Goal: Find specific fact: Find specific fact

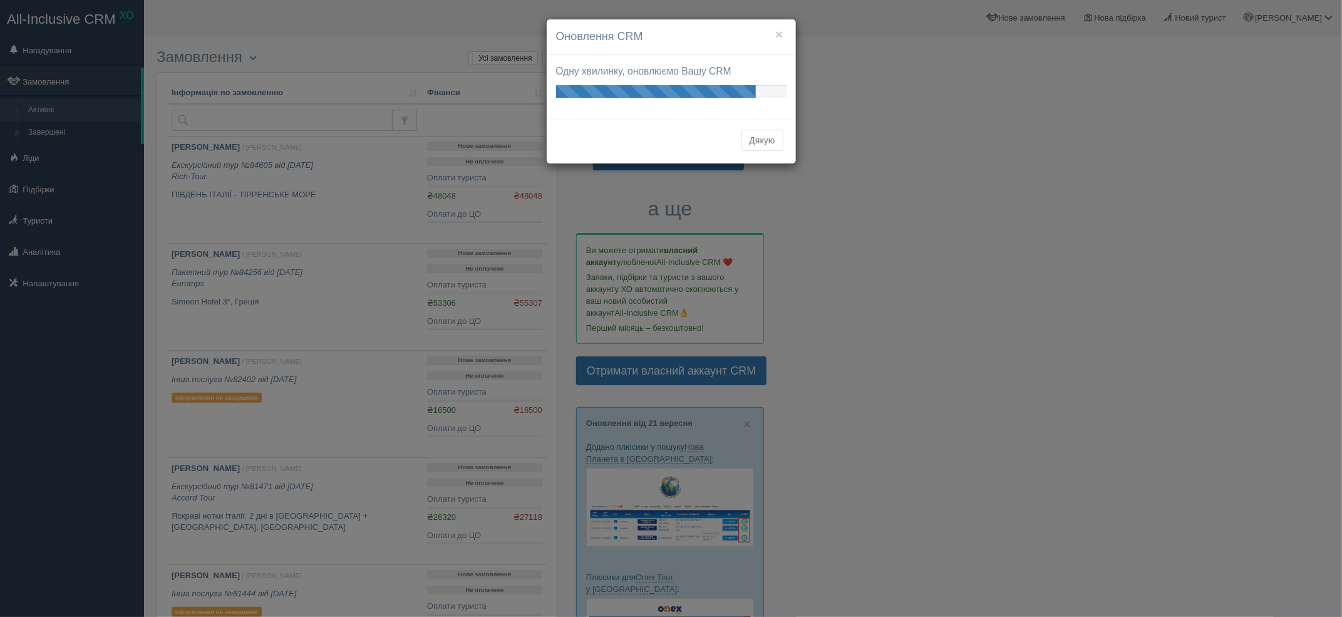
click at [23, 199] on div "× Оновлення CRM Одну хвилинку, оновлюємо Вашу CRM Ваші оновлення готові! Подиви…" at bounding box center [671, 308] width 1342 height 617
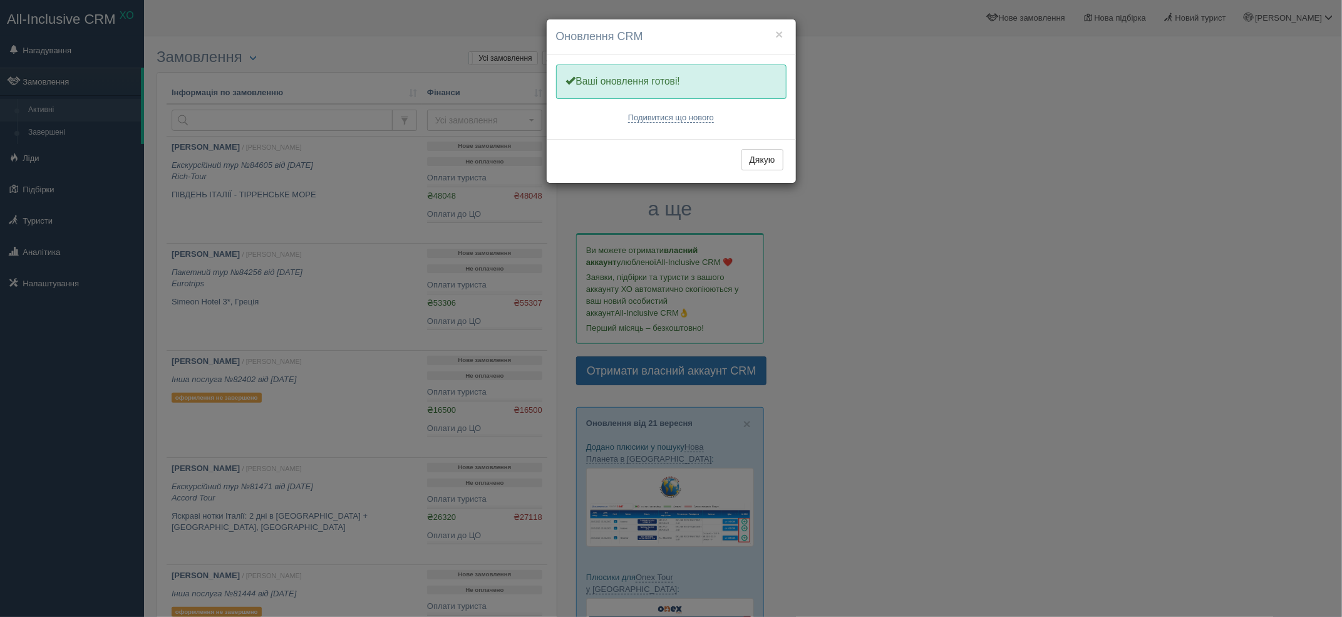
click at [45, 229] on div "× Оновлення CRM Одну хвилинку, оновлюємо Вашу CRM Ваші оновлення готові! Подиви…" at bounding box center [671, 308] width 1342 height 617
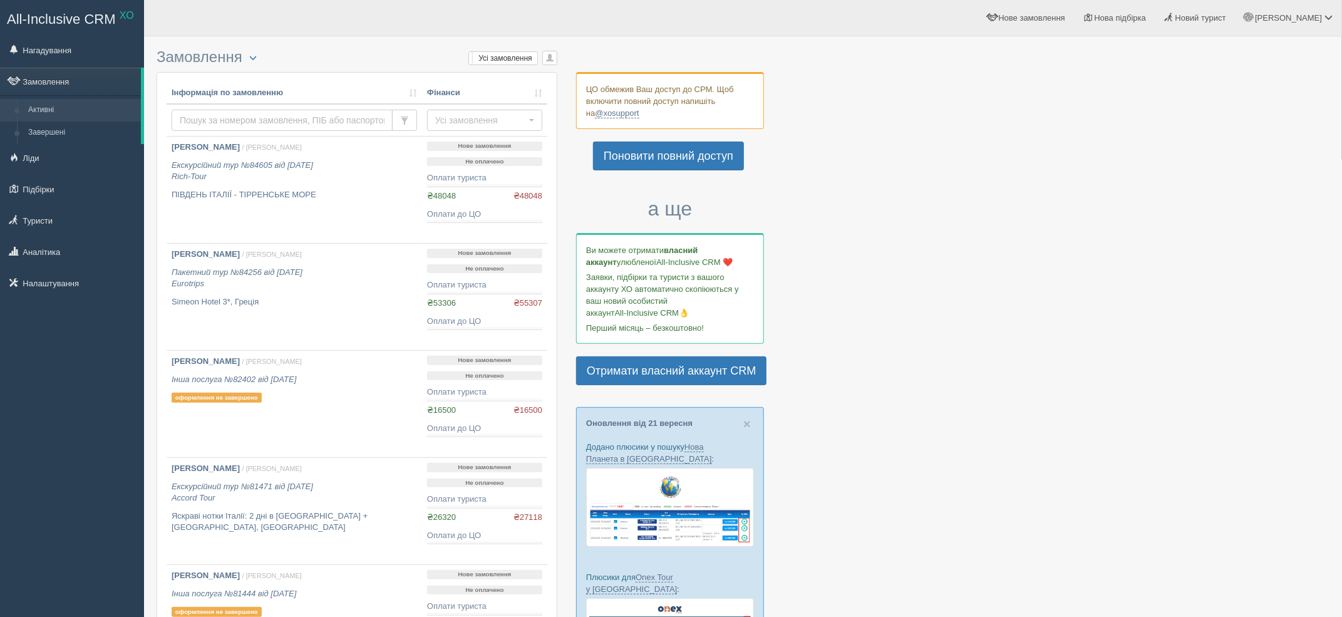
click at [252, 113] on input "text" at bounding box center [282, 120] width 221 height 21
type input "мелимук"
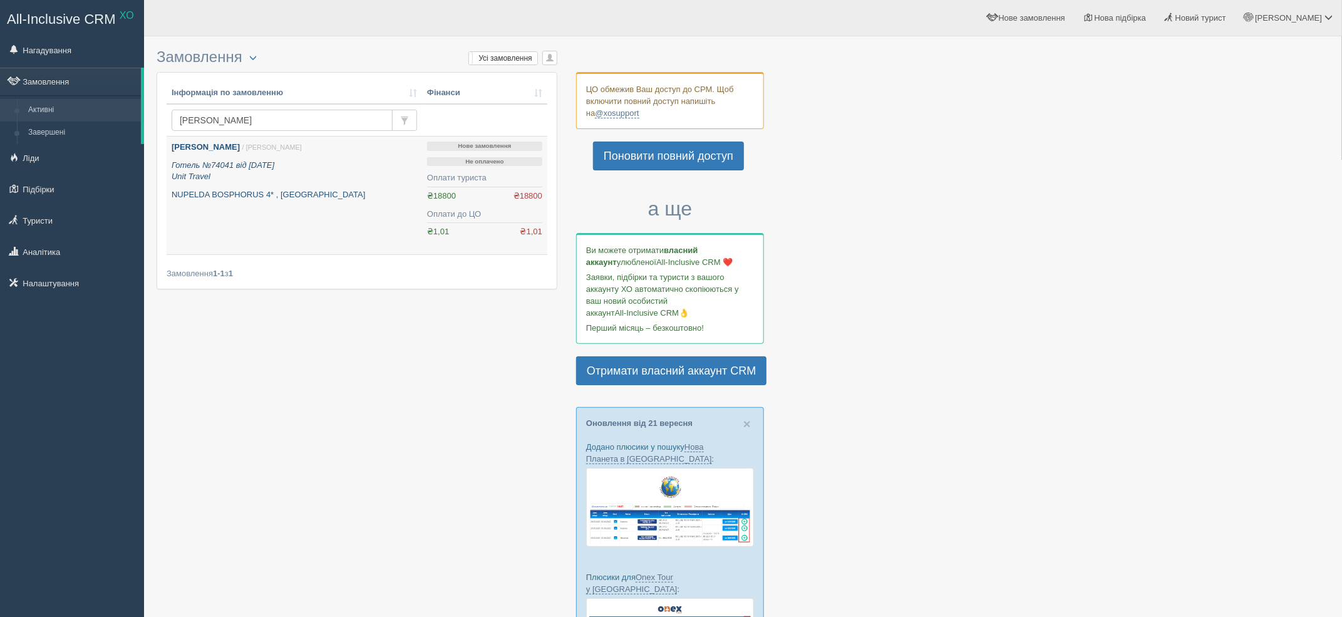
click at [291, 165] on p "Готель №74041 від 20.02.2025 Unit Travel" at bounding box center [294, 171] width 245 height 23
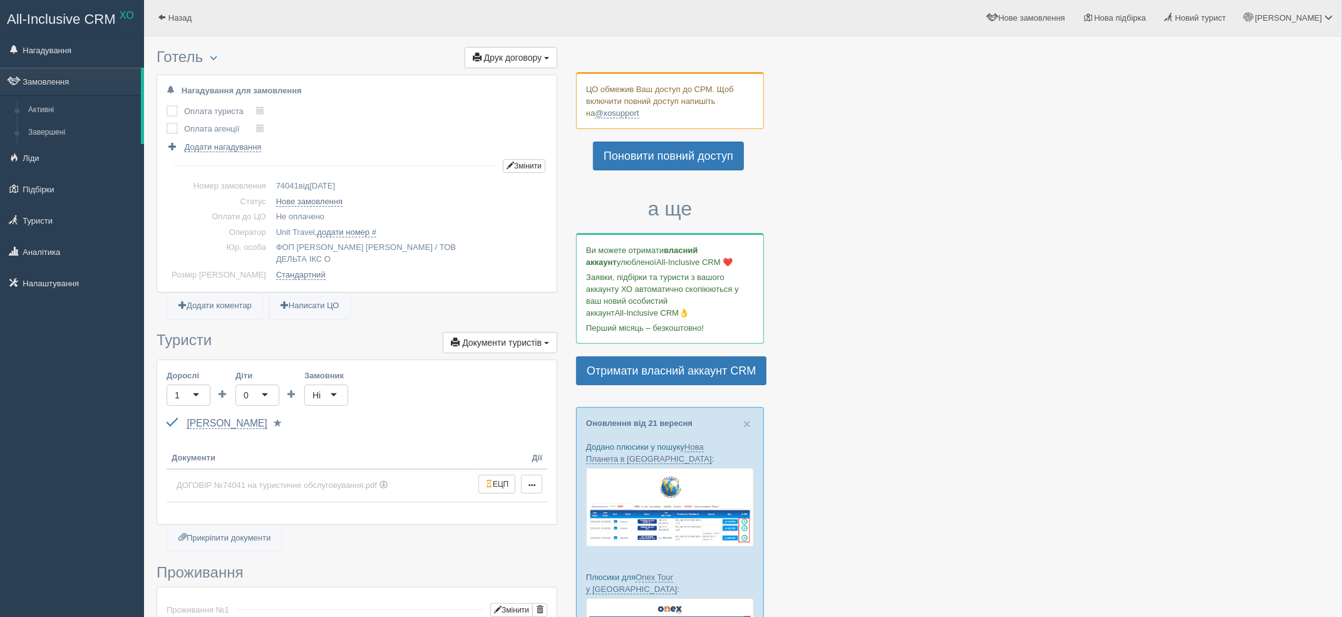
click at [251, 418] on div "Мелимук Любов GD598514 до 10.08.2032 Паспорт 2 Обрати іншого..." at bounding box center [357, 423] width 381 height 23
click at [200, 418] on link "Мелимук Любов" at bounding box center [227, 423] width 80 height 11
click at [216, 418] on link "Мелимук Любов" at bounding box center [227, 423] width 80 height 11
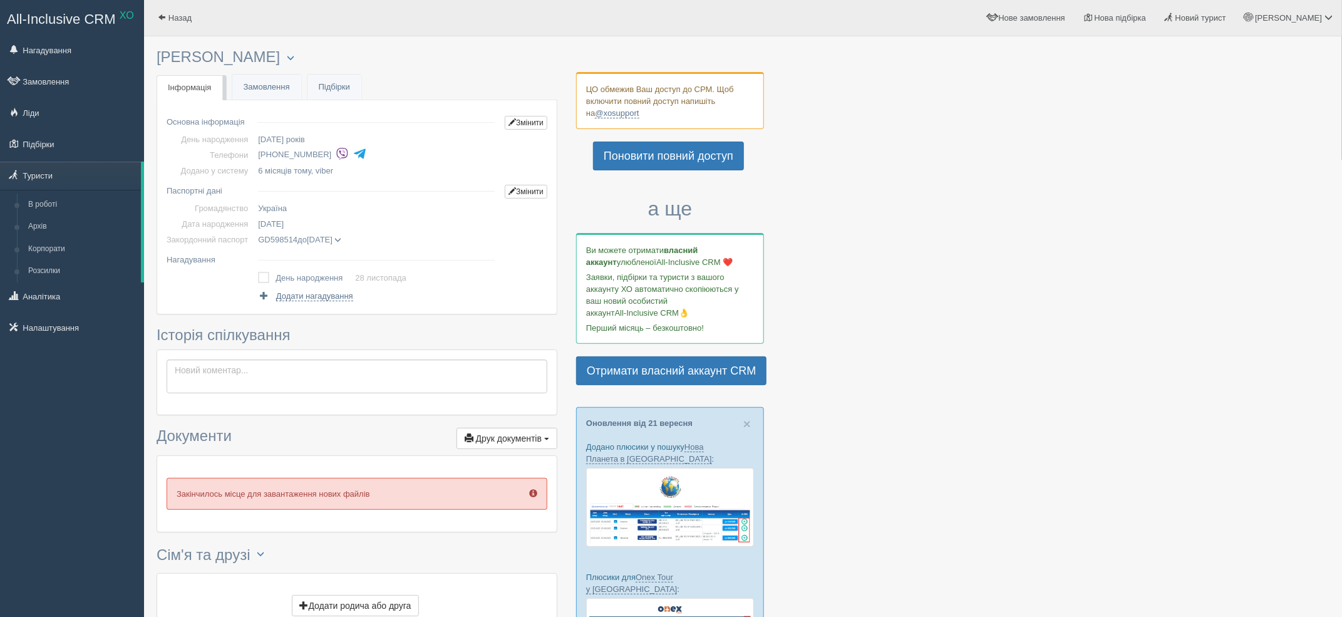
click at [247, 66] on div "× Туриста відправлено до архіву × Туриста взято у роботу Мелимук Любов Менеджер…" at bounding box center [357, 345] width 401 height 605
click at [236, 56] on h3 "Мелимук Любов Менеджер: Віктор Ткачук Відправити до архіву Взяти в роботу Об'єд…" at bounding box center [357, 57] width 401 height 17
click at [235, 56] on h3 "Мелимук Любов Менеджер: Віктор Ткачук Відправити до архіву Взяти в роботу Об'єд…" at bounding box center [357, 57] width 401 height 17
copy h3 "[PERSON_NAME]"
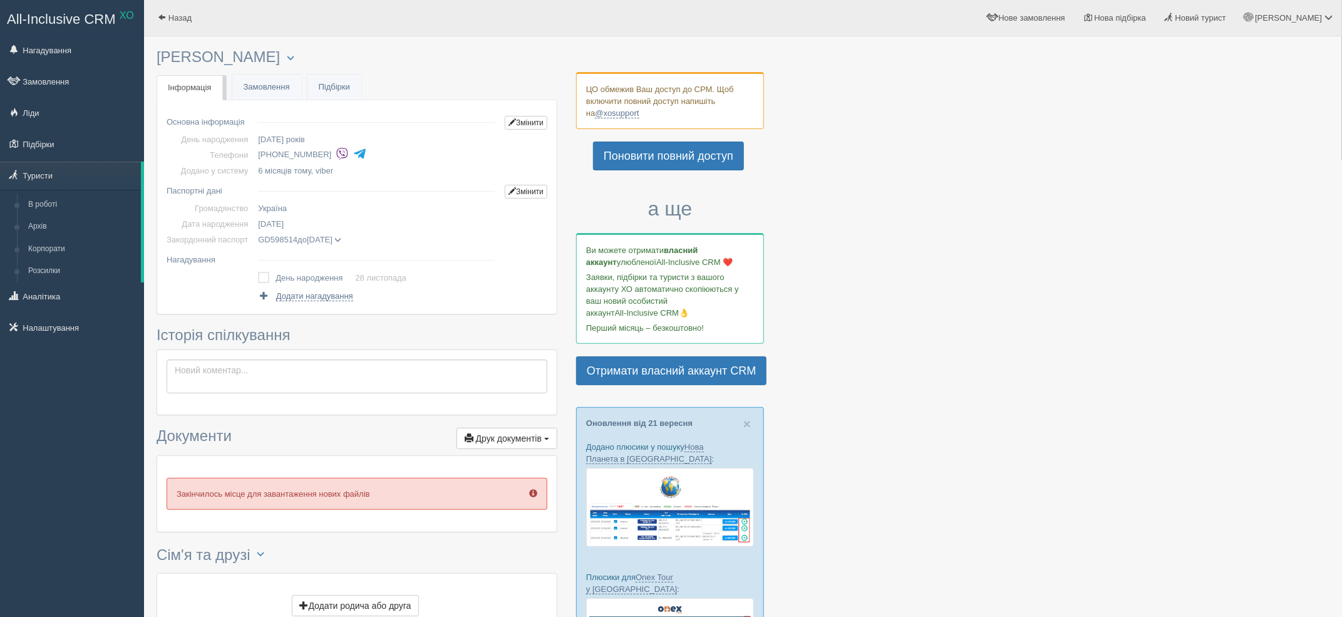
click at [342, 237] on span at bounding box center [338, 240] width 7 height 7
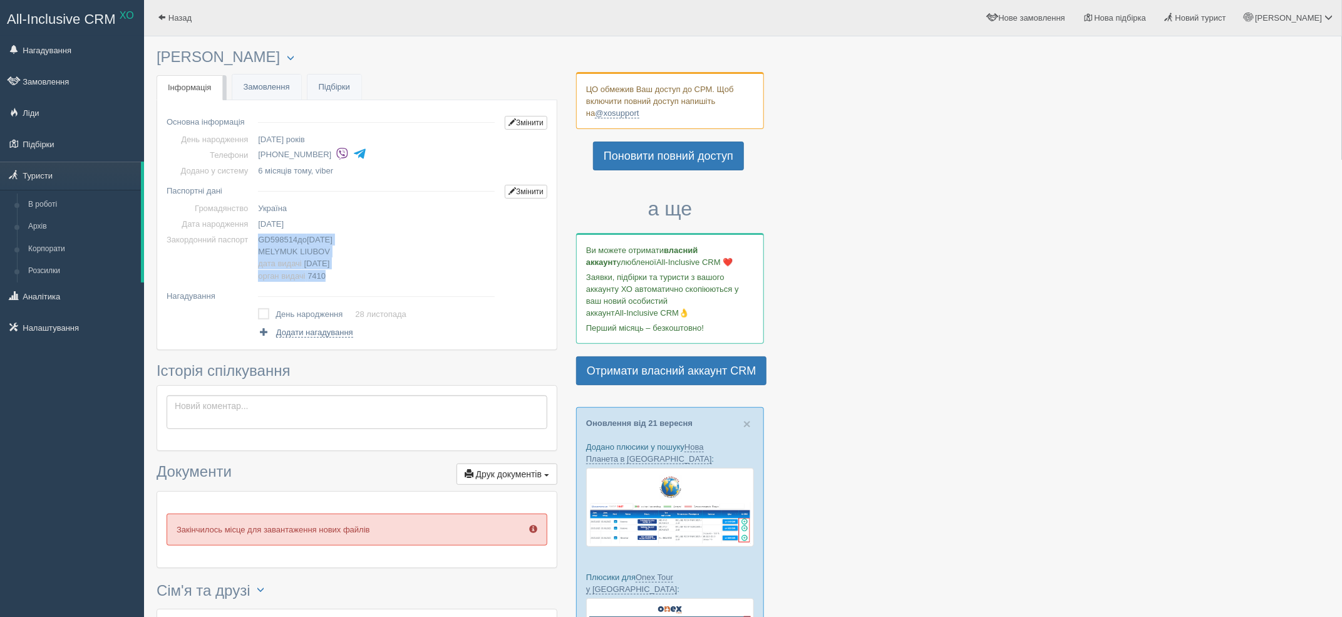
drag, startPoint x: 257, startPoint y: 236, endPoint x: 356, endPoint y: 273, distance: 105.0
click at [356, 273] on tr "Закордонний паспорт GD598514 до 10.08.2032 MELYMUK LIUBOV дата видачі 10.08.202…" at bounding box center [357, 257] width 381 height 51
copy tr "Закордонний паспорт GD598514 до 10.08.2032 MELYMUK LIUBOV дата видачі 10.08.202…"
click at [291, 152] on li "[PHONE_NUMBER]" at bounding box center [379, 155] width 242 height 18
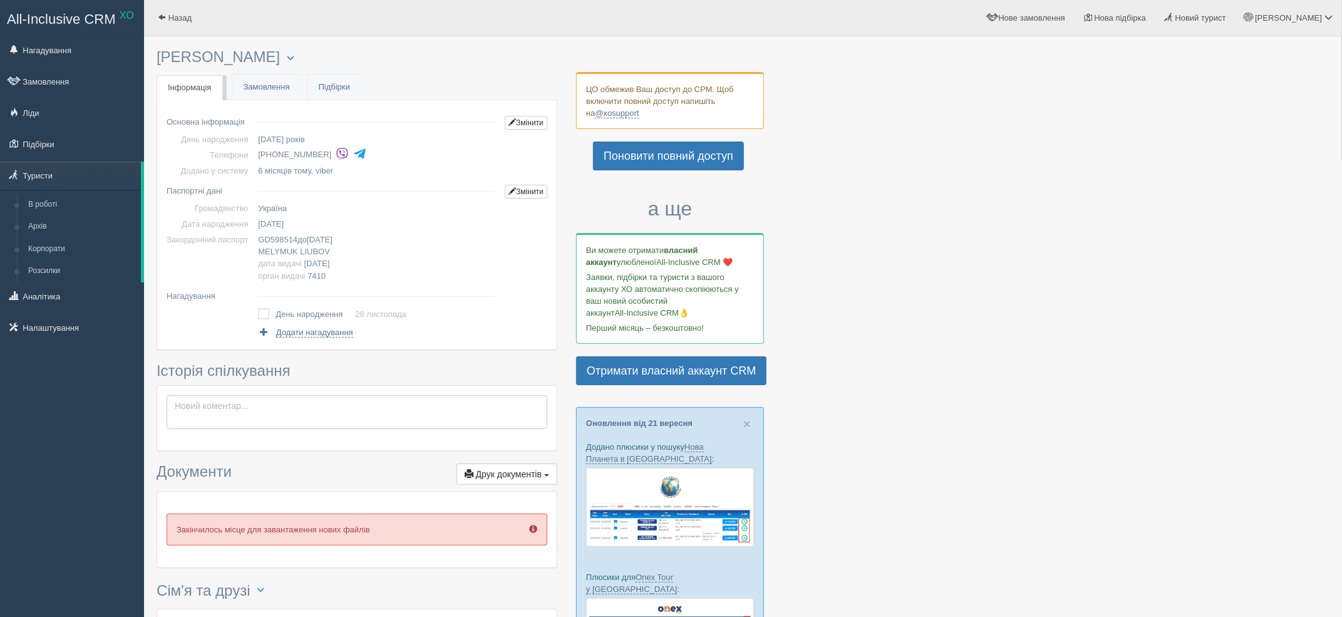
click at [291, 152] on li "[PHONE_NUMBER]" at bounding box center [379, 155] width 242 height 18
copy tbody "[PHONE_NUMBER]"
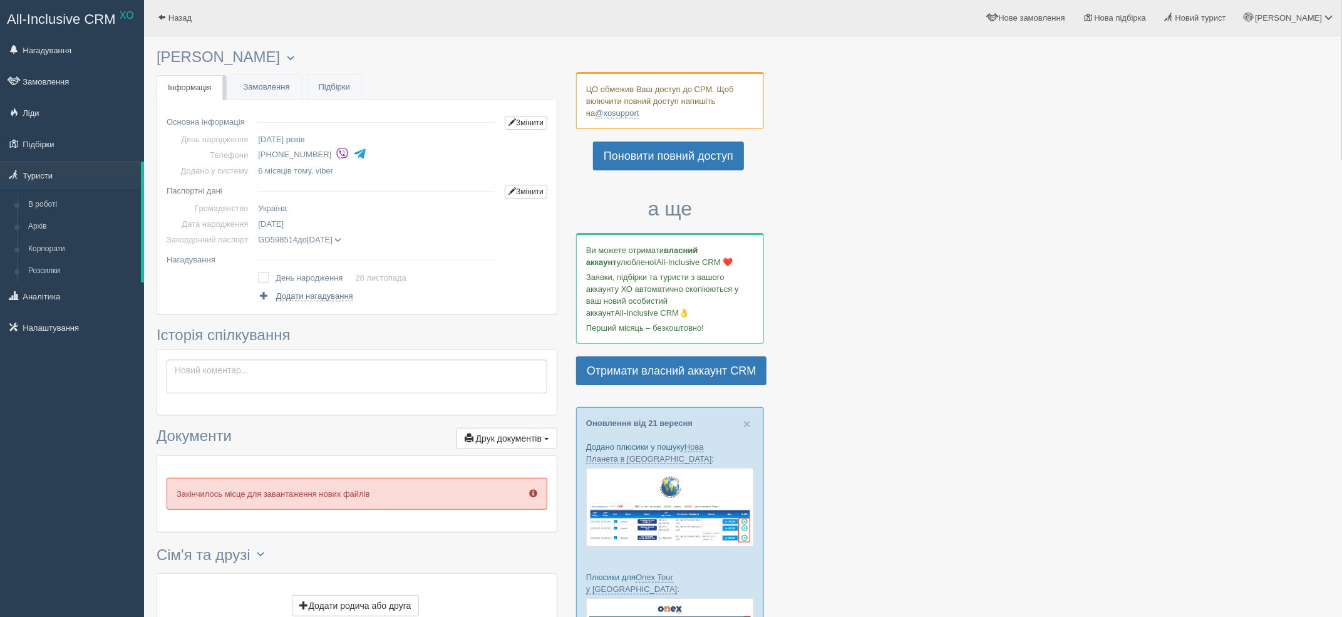
click at [341, 239] on span "GD598514 до [DATE]" at bounding box center [299, 239] width 83 height 9
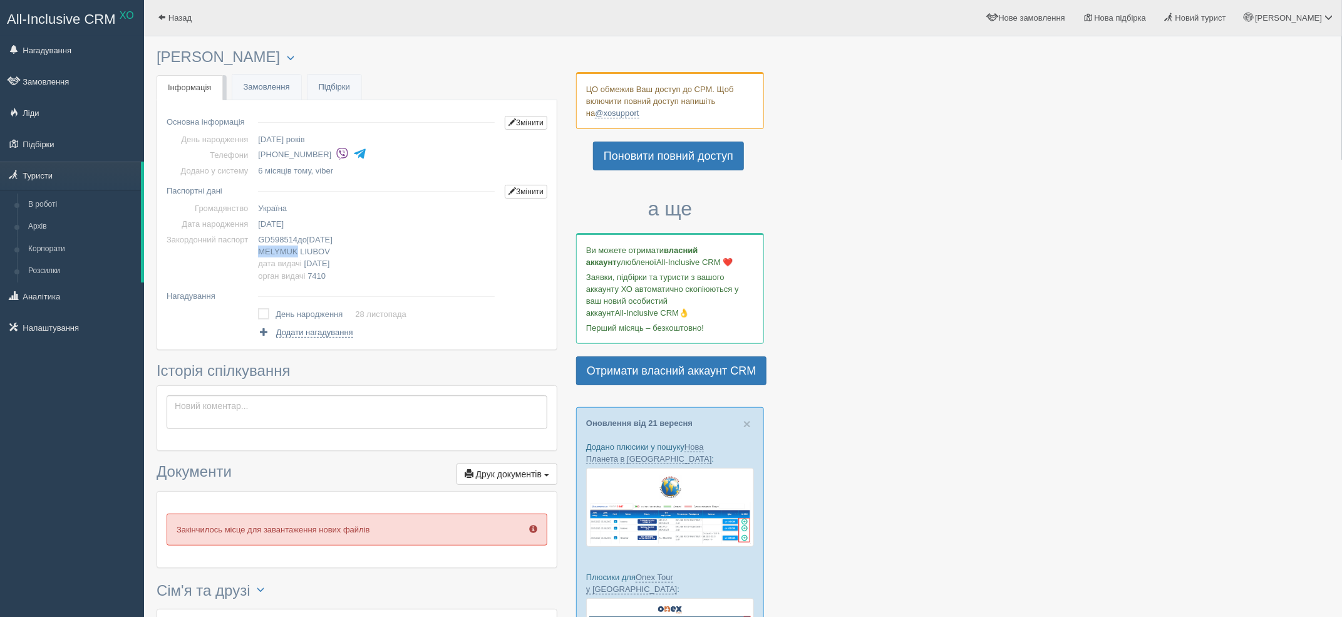
click at [293, 252] on span "MELYMUK" at bounding box center [277, 251] width 39 height 9
click at [297, 250] on span "MELYMUK" at bounding box center [277, 251] width 39 height 9
copy span "MELYMUK"
click at [322, 247] on span "LIUBOV" at bounding box center [315, 251] width 30 height 9
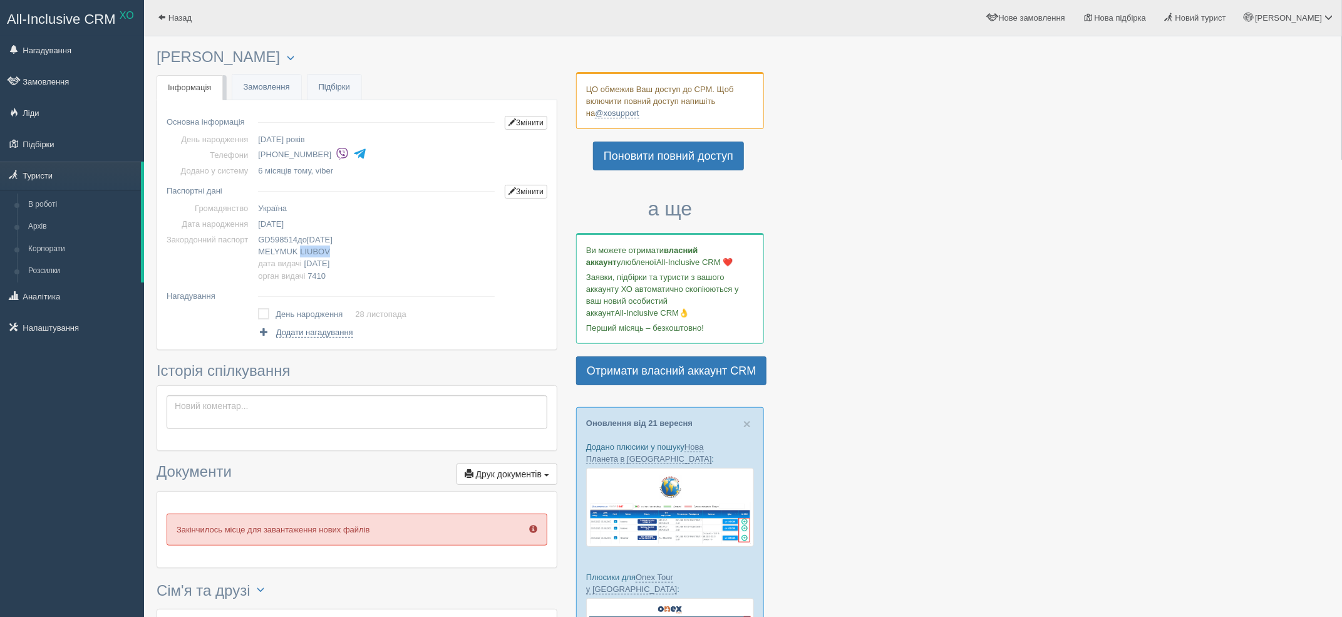
click at [322, 247] on span "LIUBOV" at bounding box center [315, 251] width 30 height 9
copy span "LIUBOV"
click at [284, 224] on span "28.11.1974" at bounding box center [271, 223] width 26 height 9
copy span "28.11.1974"
click at [332, 240] on span "10.08.2032" at bounding box center [320, 239] width 26 height 9
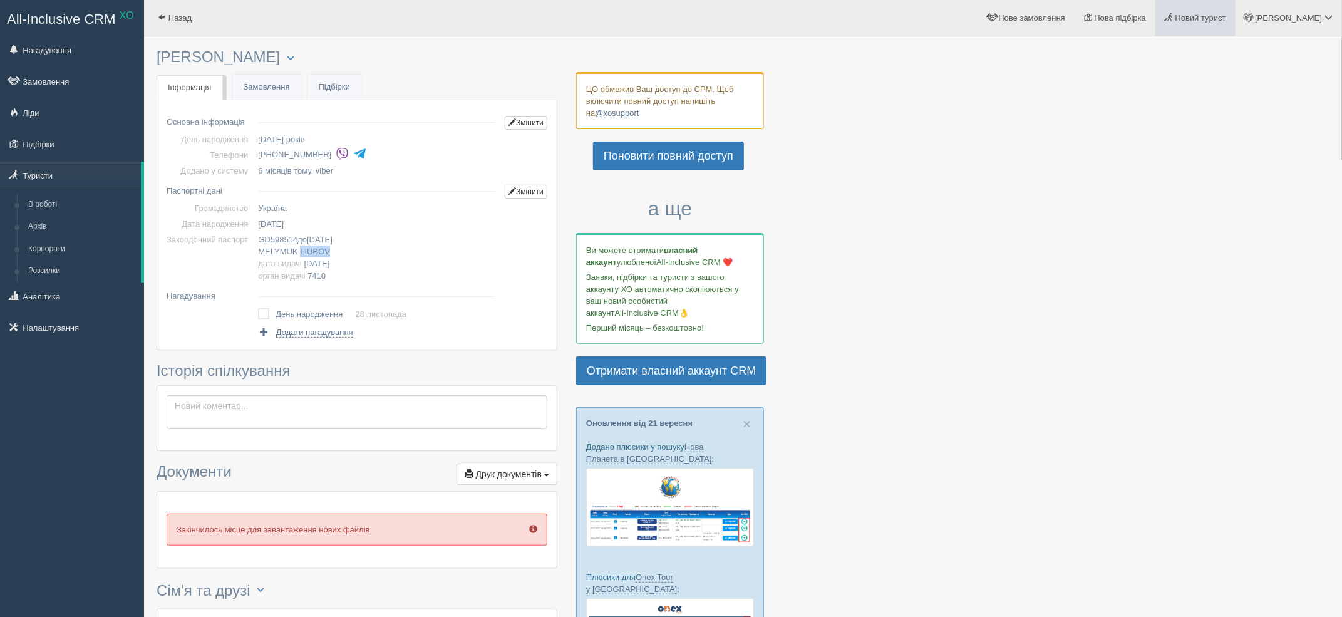
copy span "10.08.2032"
click at [276, 235] on span "GD598514" at bounding box center [277, 239] width 39 height 9
copy span "GD598514"
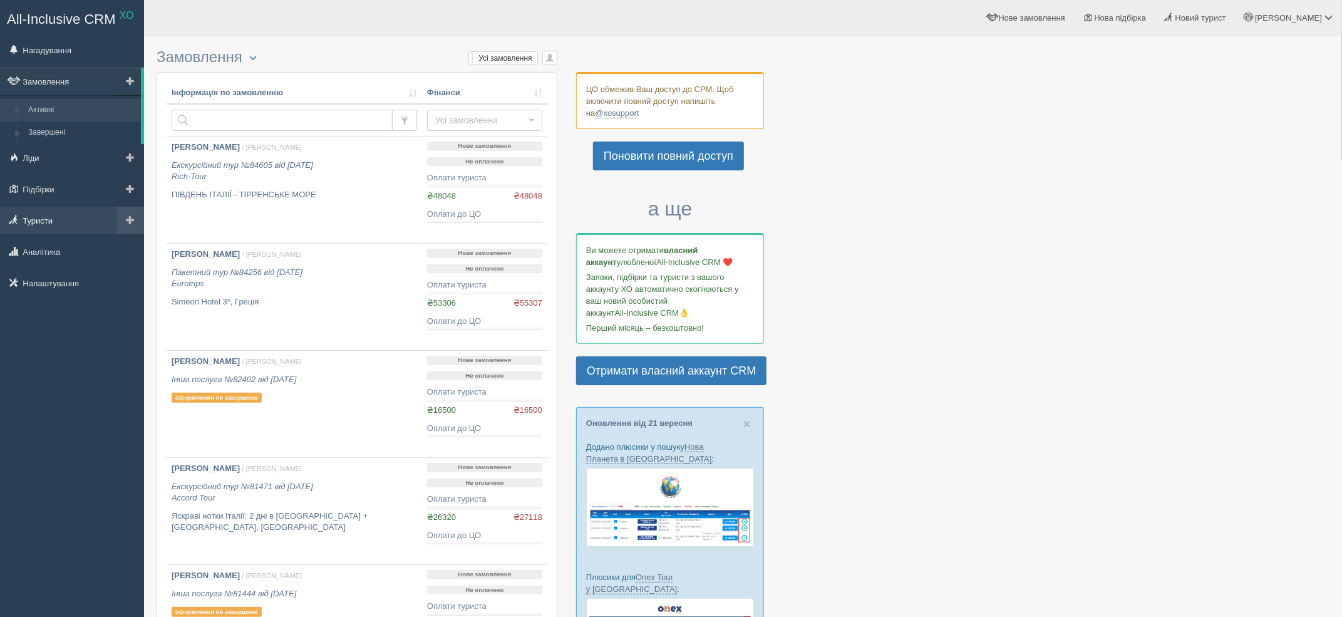
click at [56, 207] on link "Туристи" at bounding box center [72, 221] width 144 height 28
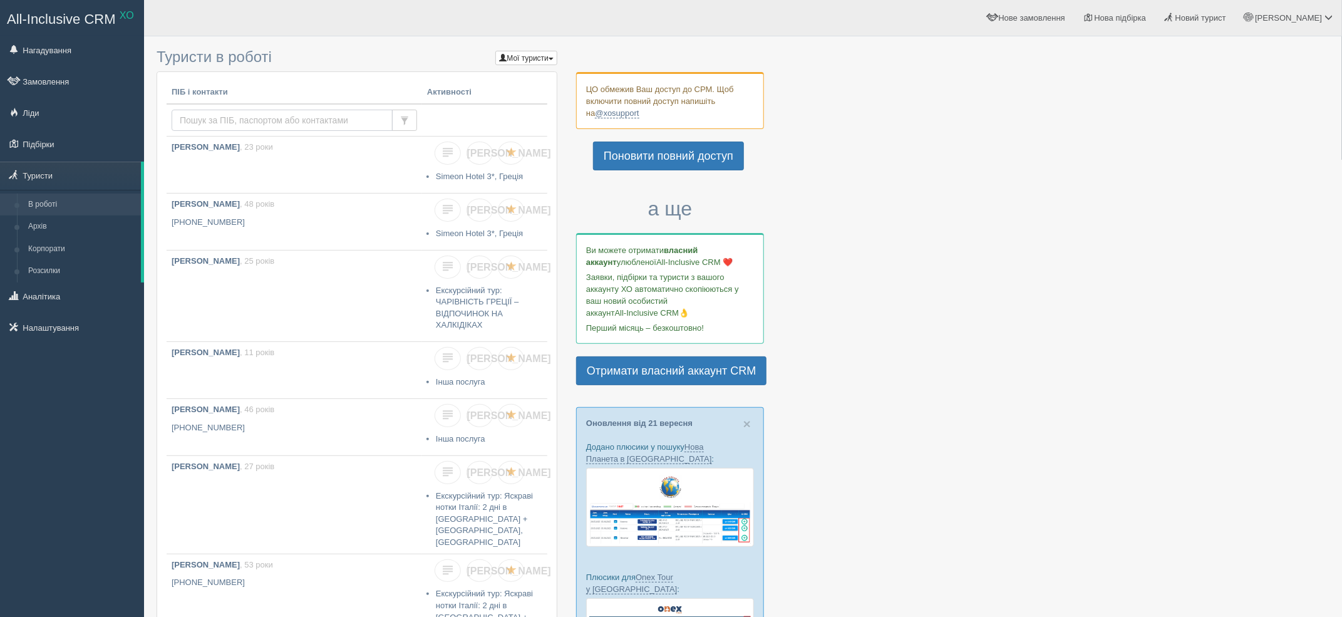
click at [256, 122] on input "text" at bounding box center [282, 120] width 221 height 21
type input "[PERSON_NAME]"
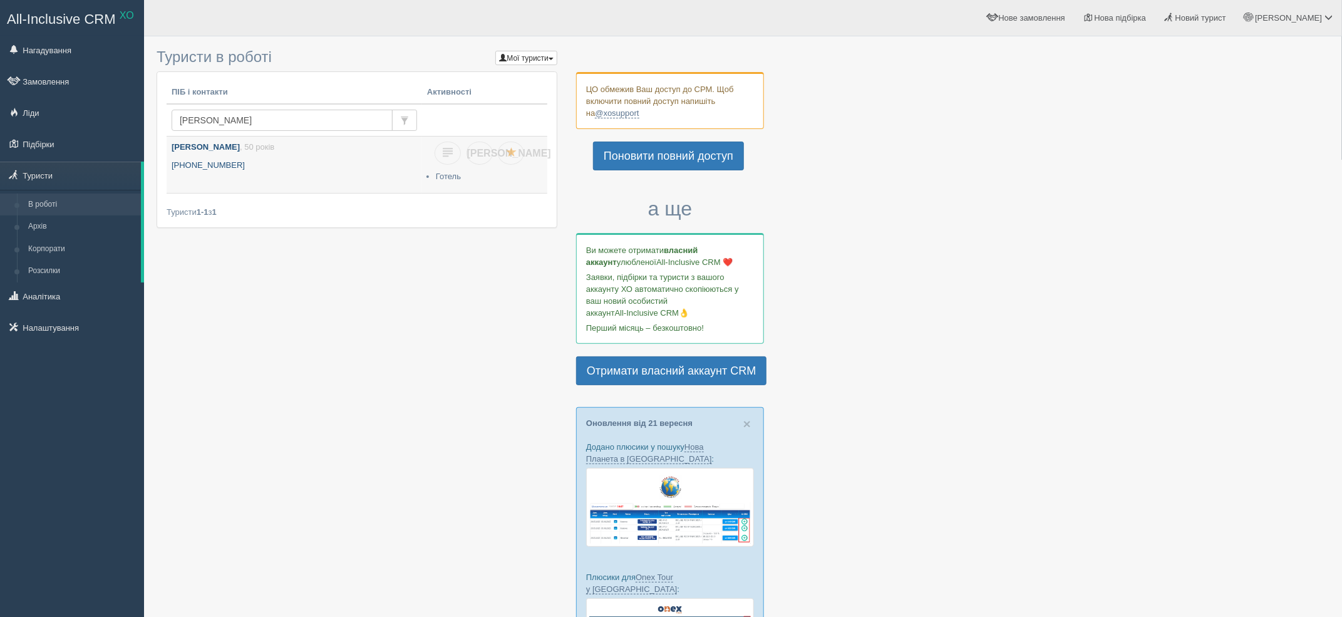
click at [239, 153] on link "Мелимук Любов , 50 років +380 93 353 2000" at bounding box center [294, 164] width 255 height 56
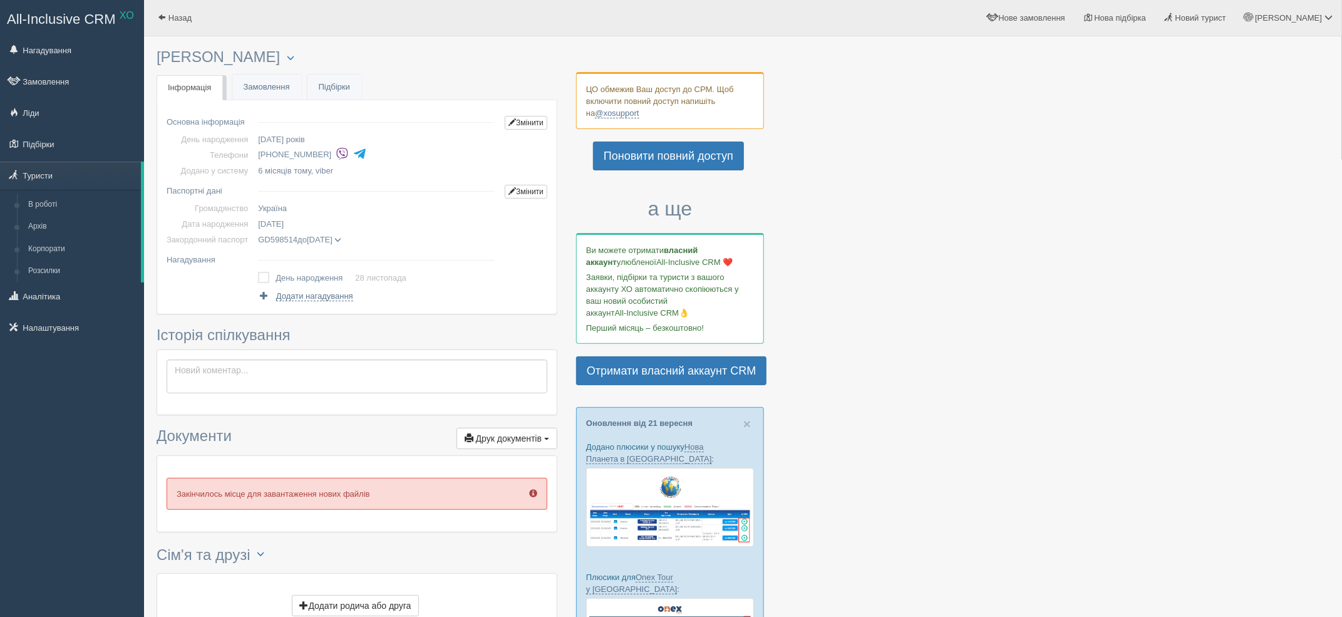
click at [341, 235] on span "GD598514 до [DATE]" at bounding box center [299, 239] width 83 height 9
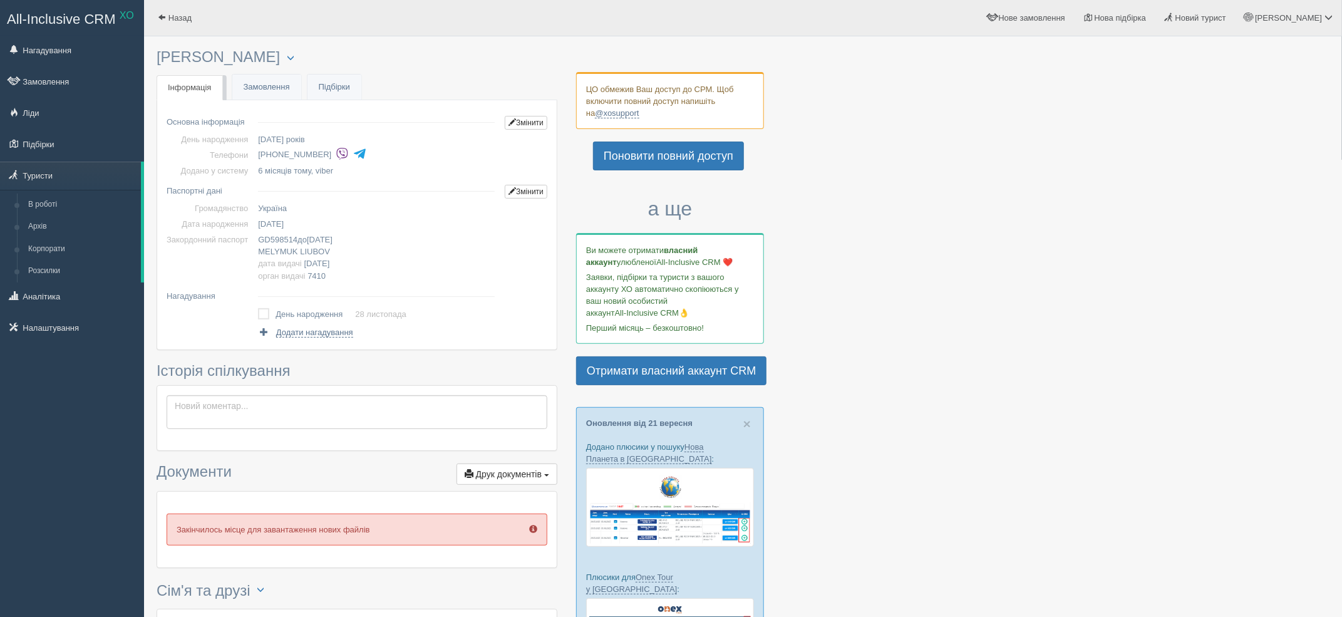
click at [297, 251] on span "MELYMUK" at bounding box center [277, 251] width 39 height 9
copy span "MELYMUK"
click at [326, 248] on span "LIUBOV" at bounding box center [315, 251] width 30 height 9
copy span "LIUBOV"
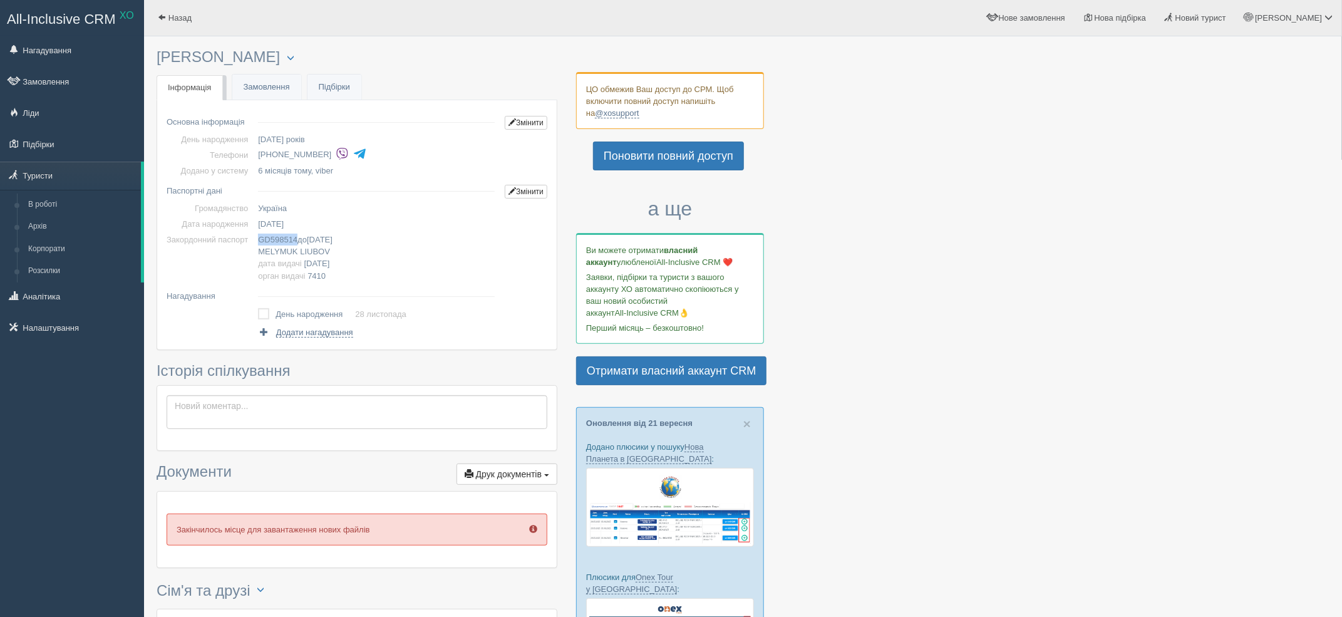
click at [274, 242] on span "GD598514" at bounding box center [277, 239] width 39 height 9
copy span "GD598514"
